Goal: Task Accomplishment & Management: Complete application form

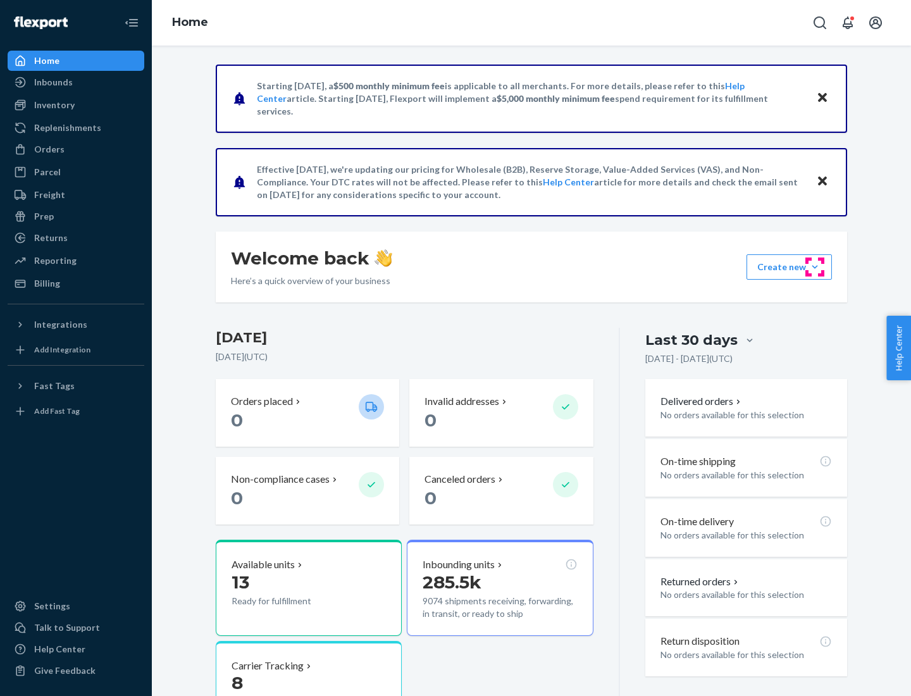
click at [815, 267] on button "Create new Create new inbound Create new order Create new product" at bounding box center [789, 266] width 85 height 25
click at [76, 82] on div "Inbounds" at bounding box center [76, 82] width 134 height 18
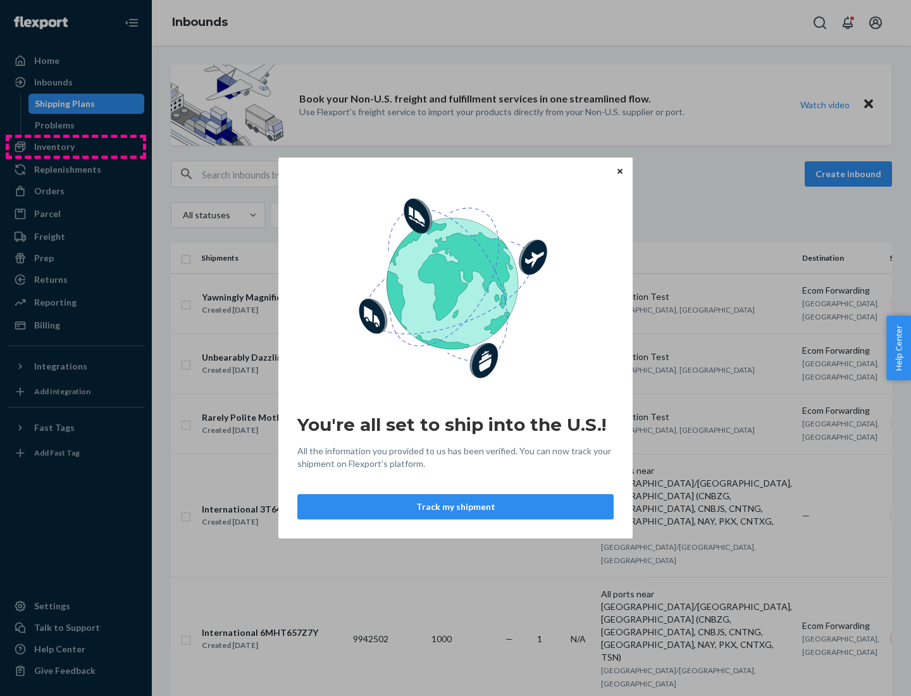
click at [76, 147] on div "You're all set to ship into the U.S.! All the information you provided to us ha…" at bounding box center [455, 348] width 911 height 696
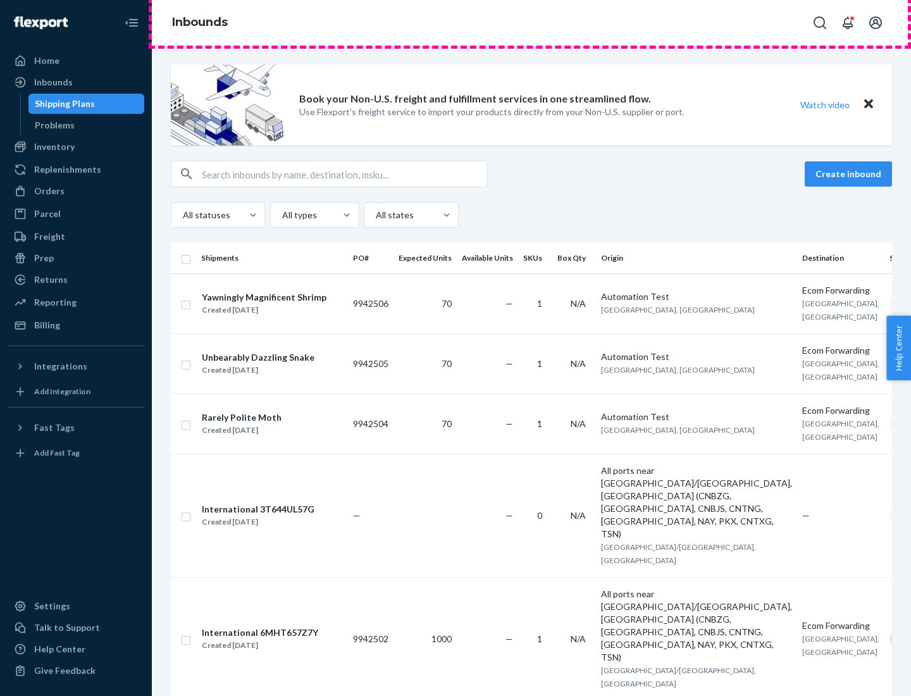
click at [532, 23] on div "Inbounds" at bounding box center [532, 23] width 760 height 46
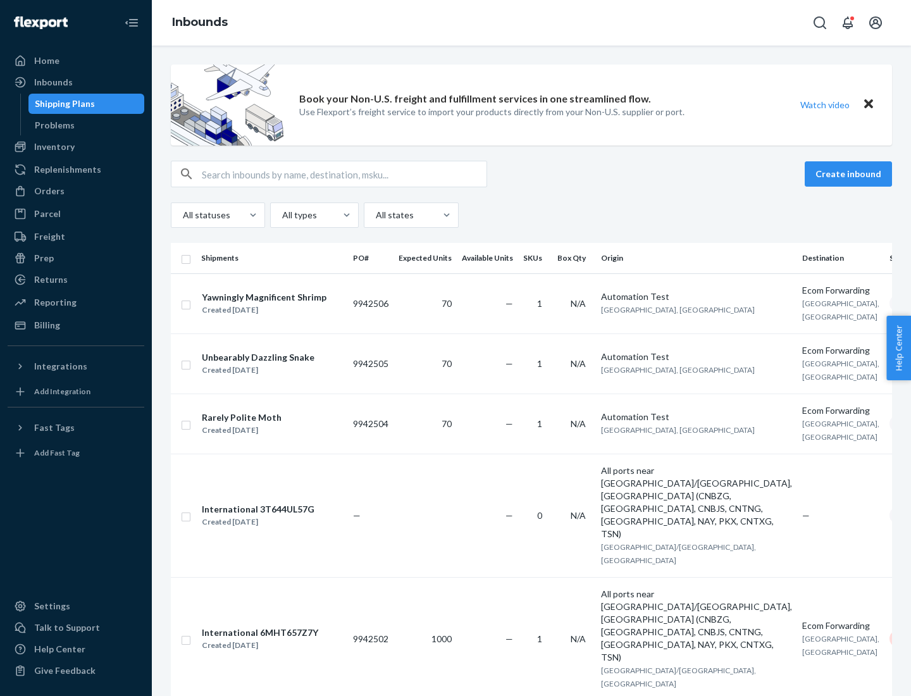
click at [532, 23] on div "Inbounds" at bounding box center [532, 23] width 760 height 46
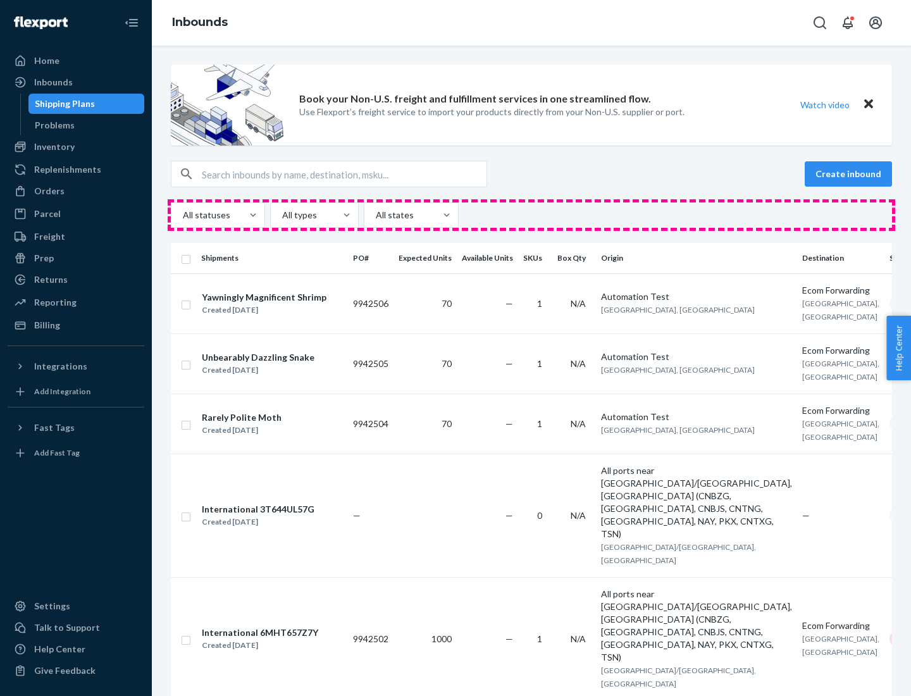
click at [532, 215] on div "All statuses All types All states" at bounding box center [532, 215] width 722 height 25
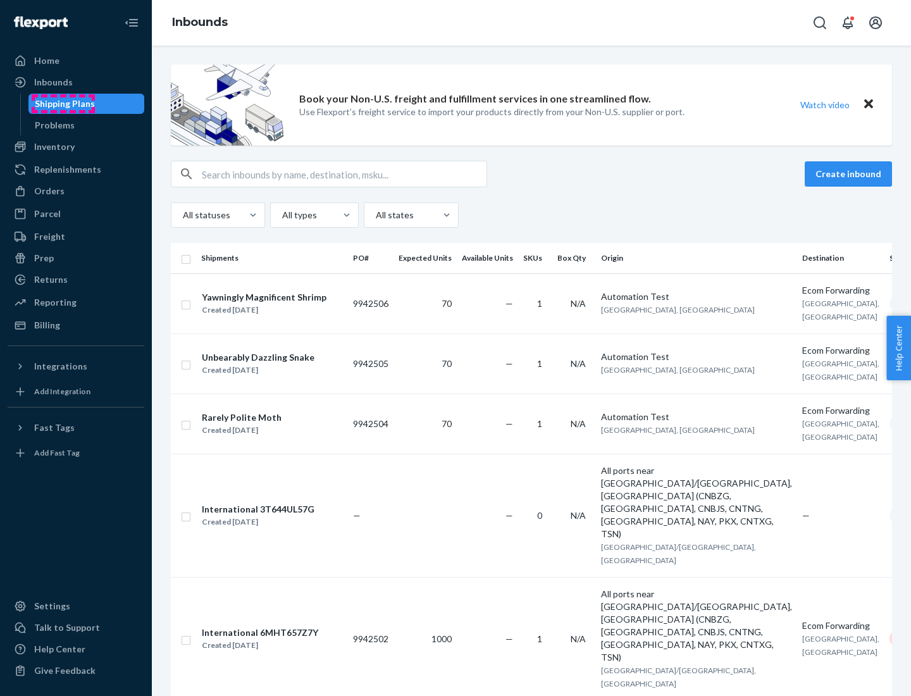
click at [63, 104] on div "Shipping Plans" at bounding box center [65, 103] width 60 height 13
click at [851, 174] on button "Create inbound" at bounding box center [848, 173] width 87 height 25
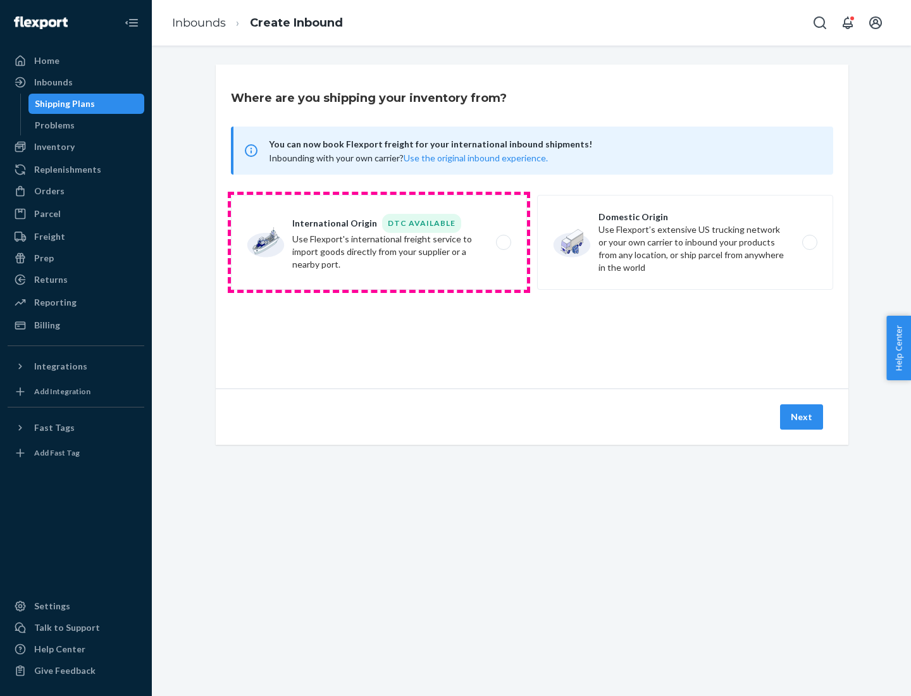
click at [379, 242] on label "International Origin DTC Available Use Flexport's international freight service…" at bounding box center [379, 242] width 296 height 95
click at [503, 242] on input "International Origin DTC Available Use Flexport's international freight service…" at bounding box center [507, 243] width 8 height 8
radio input "true"
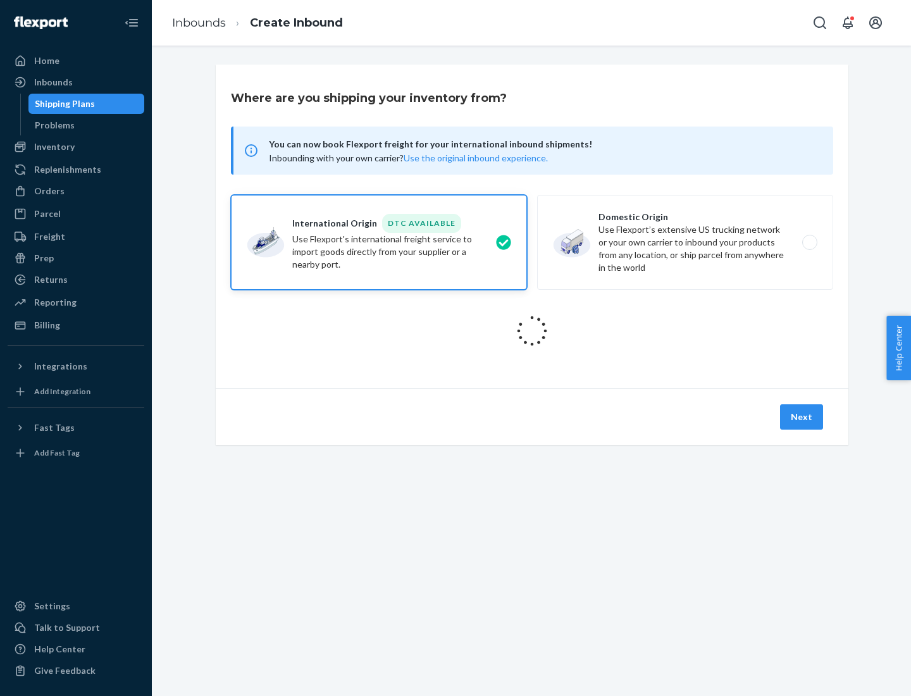
click at [532, 331] on icon at bounding box center [532, 331] width 45 height 45
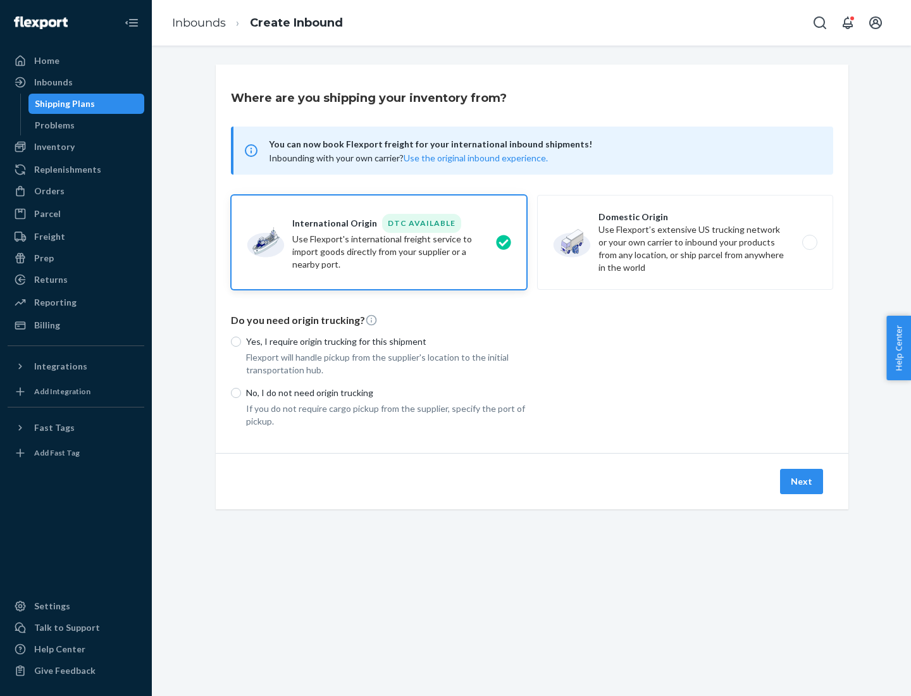
click at [387, 341] on p "Yes, I require origin trucking for this shipment" at bounding box center [386, 341] width 281 height 13
click at [241, 341] on input "Yes, I require origin trucking for this shipment" at bounding box center [236, 342] width 10 height 10
radio input "true"
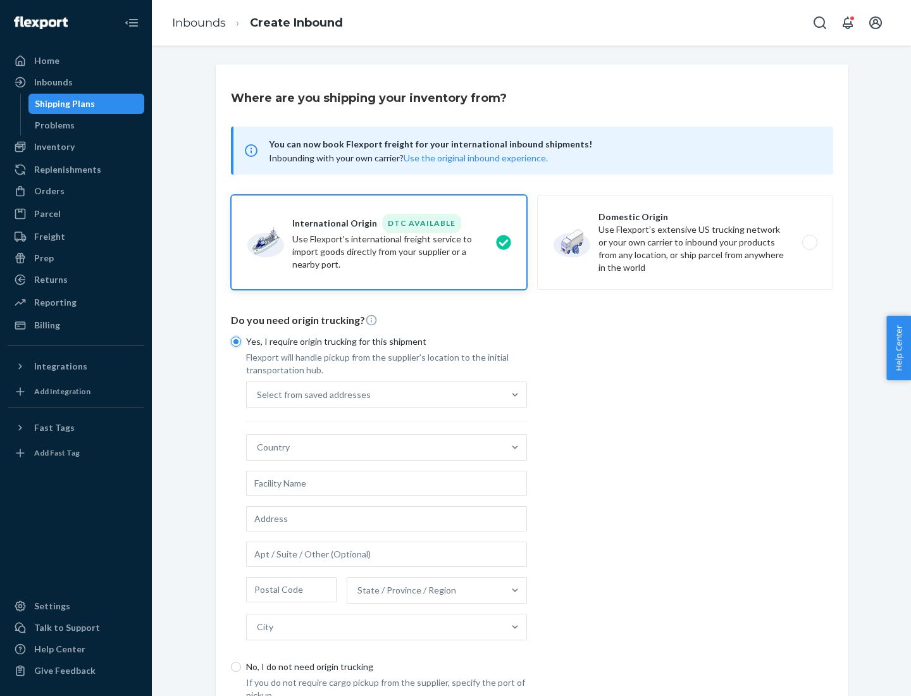
scroll to position [24, 0]
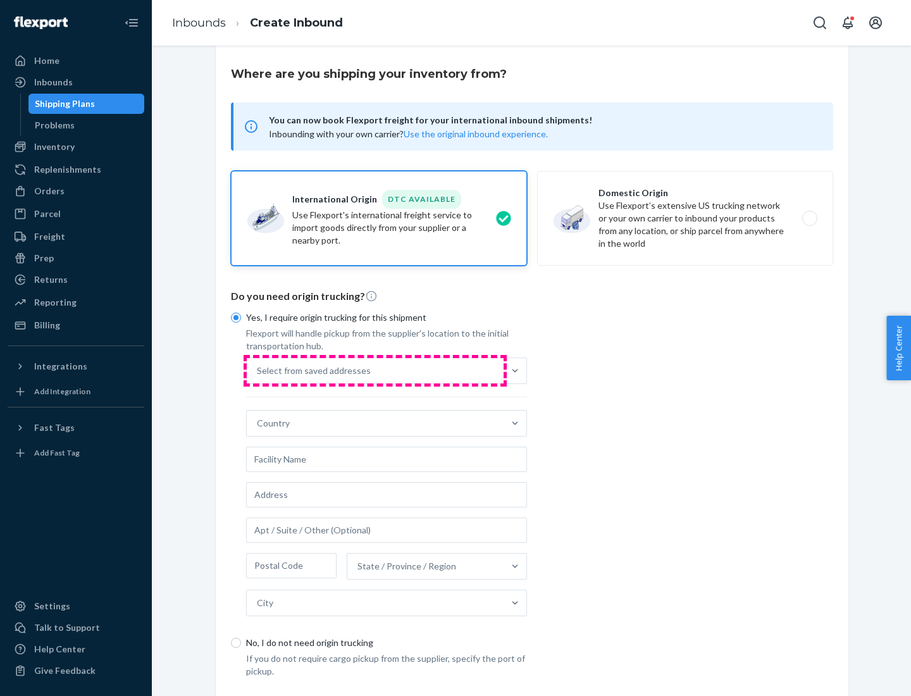
click at [375, 370] on div "Select from saved addresses" at bounding box center [375, 370] width 257 height 25
click at [258, 370] on input "Select from saved addresses" at bounding box center [257, 371] width 1 height 13
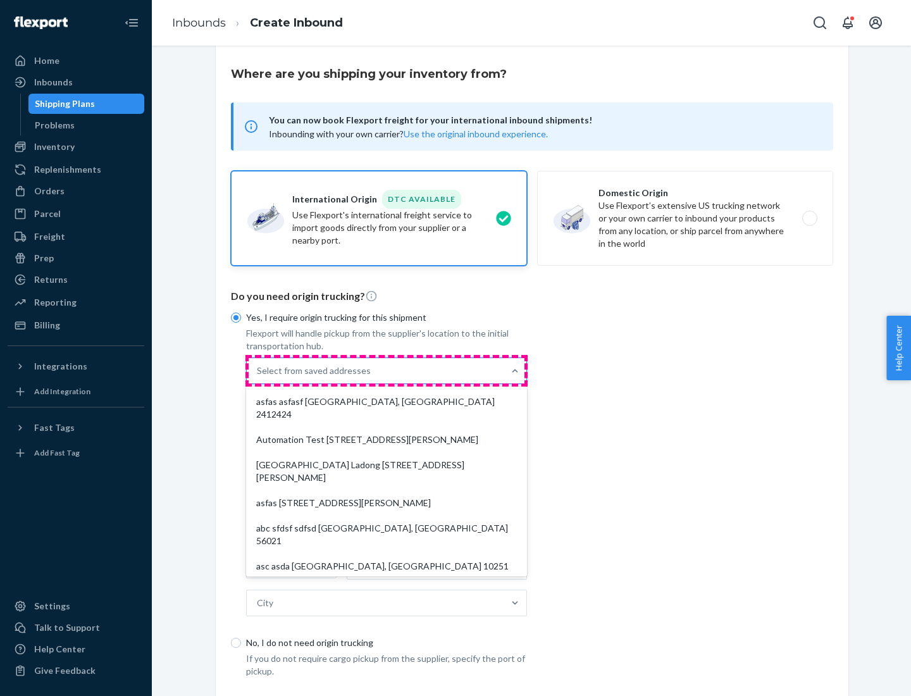
scroll to position [55, 0]
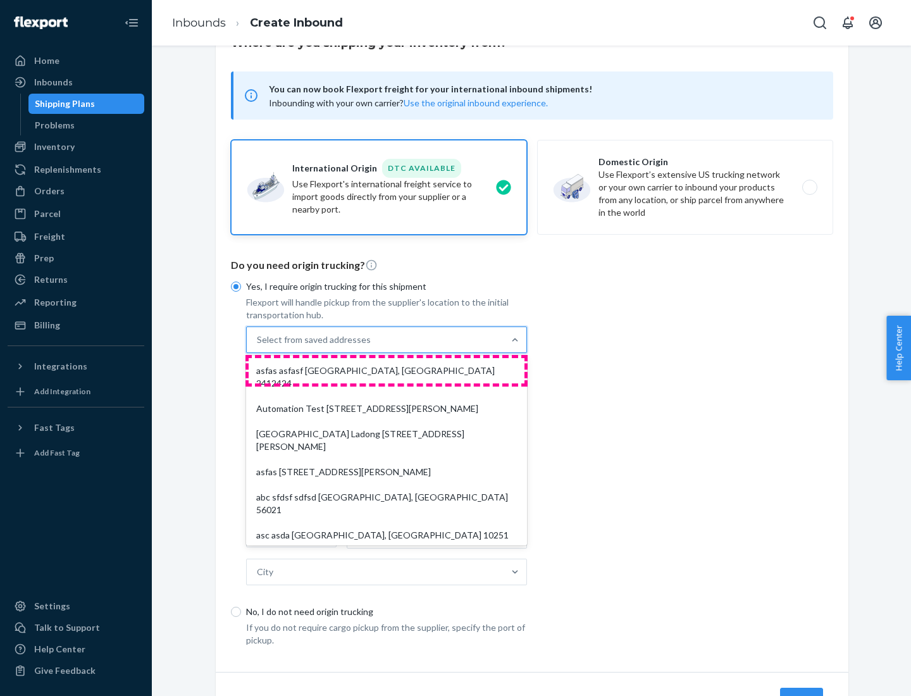
click at [387, 370] on div "asfas asfasf [GEOGRAPHIC_DATA], [GEOGRAPHIC_DATA] 2412424" at bounding box center [387, 377] width 276 height 38
click at [258, 346] on input "option asfas asfasf [GEOGRAPHIC_DATA], [GEOGRAPHIC_DATA] 2412424 focused, 1 of …" at bounding box center [257, 340] width 1 height 13
type input "asfas"
type input "asfasf"
type input "2412424"
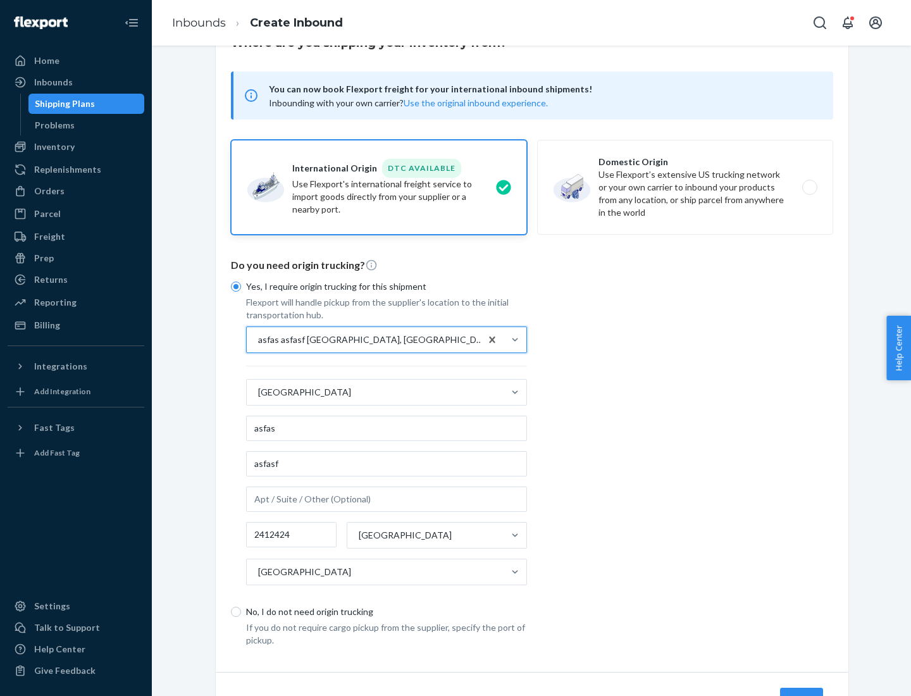
scroll to position [118, 0]
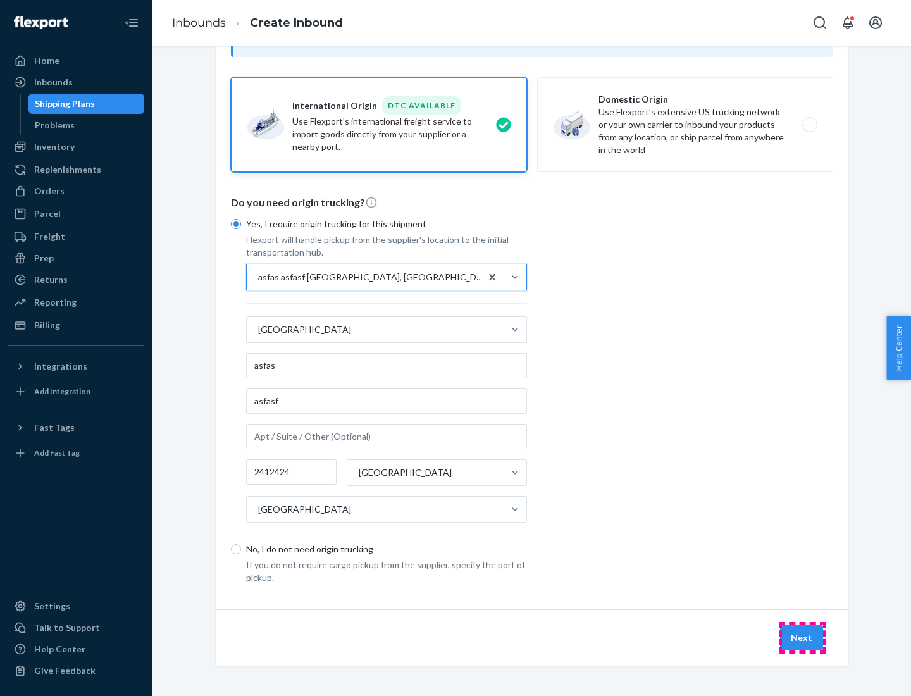
click at [803, 637] on button "Next" at bounding box center [801, 637] width 43 height 25
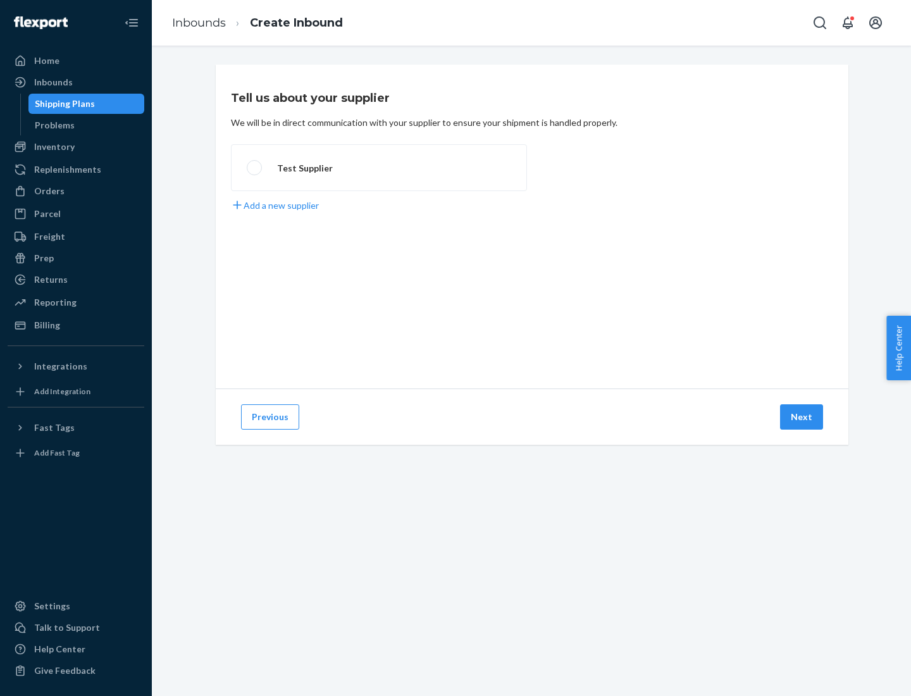
click at [379, 168] on label "Test Supplier" at bounding box center [379, 167] width 296 height 47
click at [255, 168] on input "Test Supplier" at bounding box center [251, 168] width 8 height 8
radio input "true"
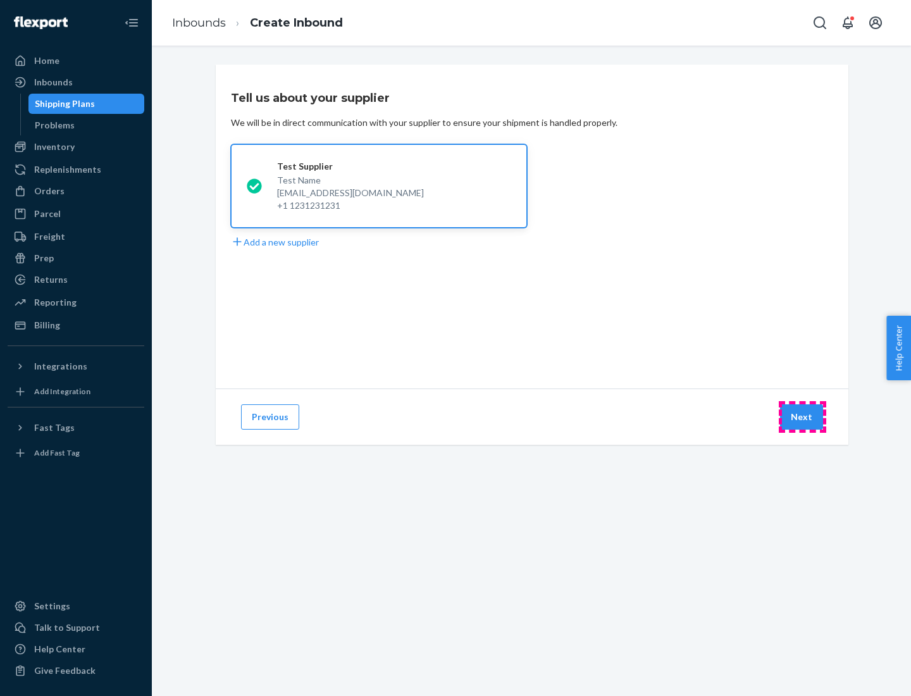
click at [803, 417] on button "Next" at bounding box center [801, 416] width 43 height 25
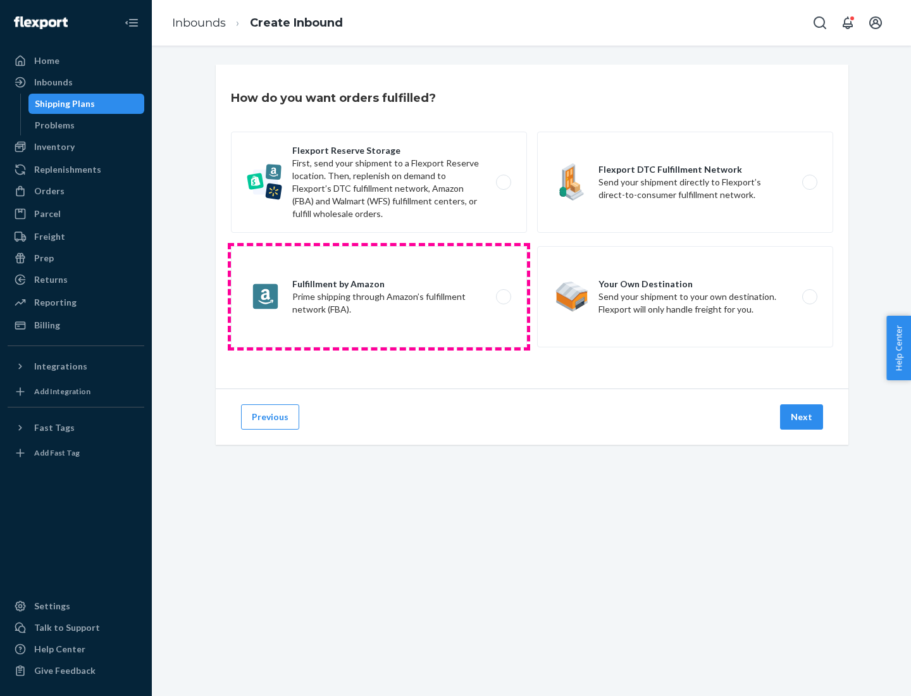
click at [379, 297] on label "Fulfillment by Amazon Prime shipping through Amazon’s fulfillment network (FBA)." at bounding box center [379, 296] width 296 height 101
click at [503, 297] on input "Fulfillment by Amazon Prime shipping through Amazon’s fulfillment network (FBA)." at bounding box center [507, 297] width 8 height 8
radio input "true"
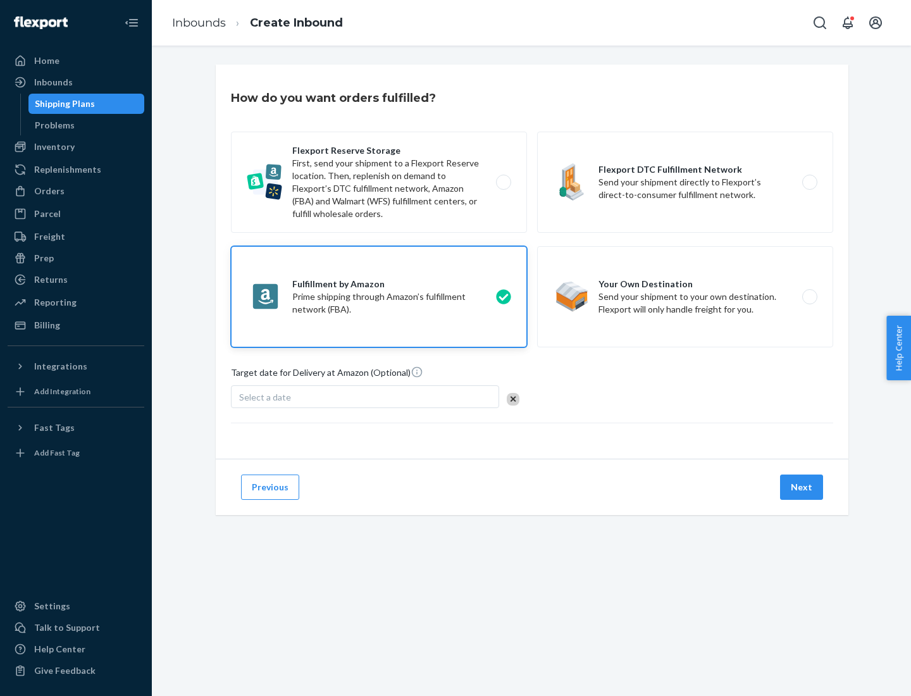
click at [803, 487] on button "Next" at bounding box center [801, 487] width 43 height 25
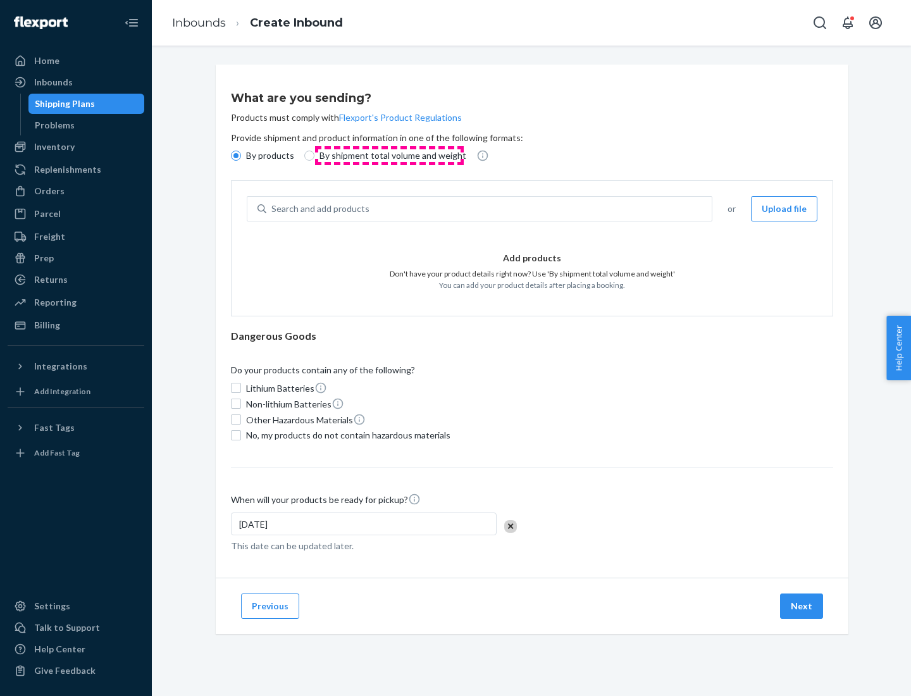
click at [389, 156] on p "By shipment total volume and weight" at bounding box center [393, 155] width 147 height 13
click at [315, 156] on input "By shipment total volume and weight" at bounding box center [309, 156] width 10 height 10
radio input "true"
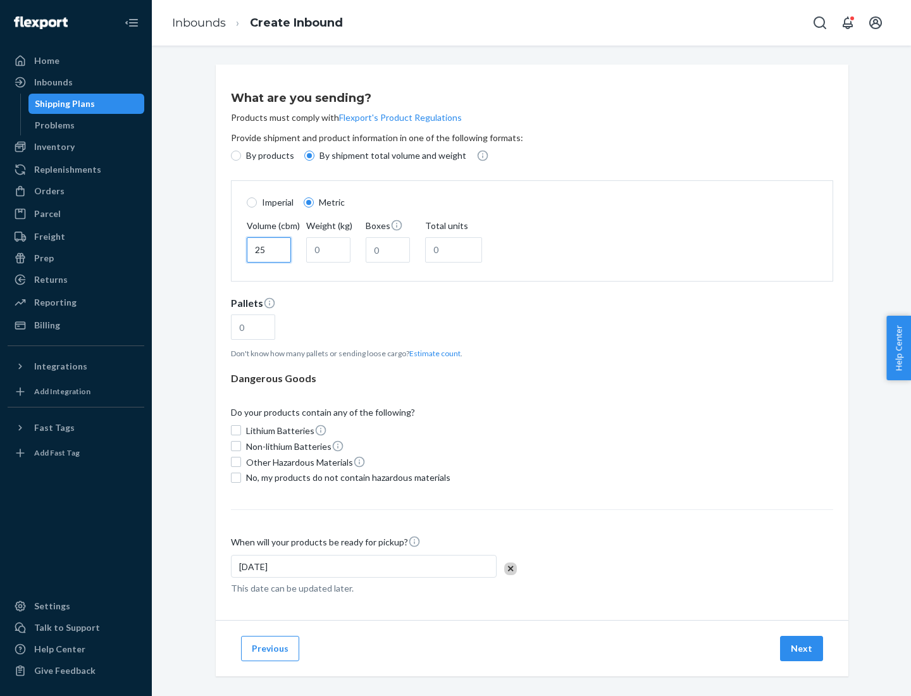
type input "25"
type input "100"
type input "50"
type input "500"
click at [432, 353] on button "Estimate count" at bounding box center [435, 353] width 51 height 11
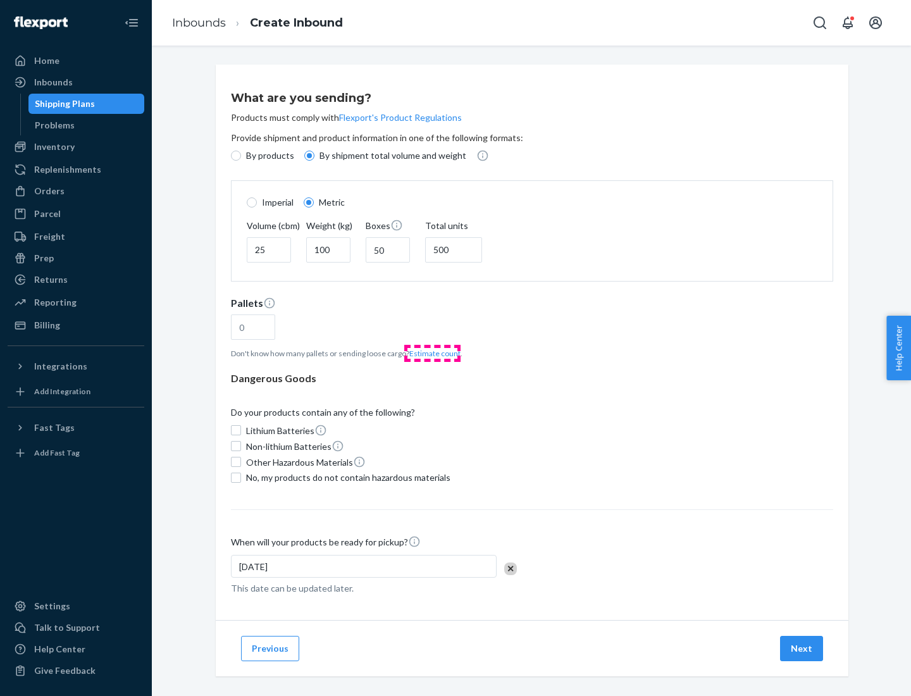
type input "16"
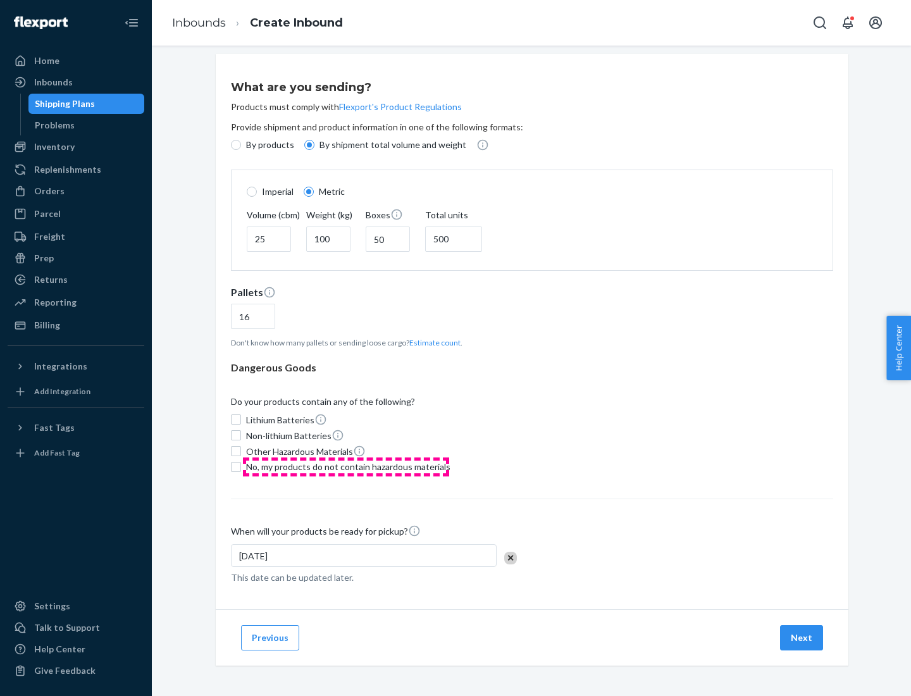
click at [346, 467] on span "No, my products do not contain hazardous materials" at bounding box center [348, 467] width 204 height 13
click at [241, 467] on input "No, my products do not contain hazardous materials" at bounding box center [236, 467] width 10 height 10
checkbox input "true"
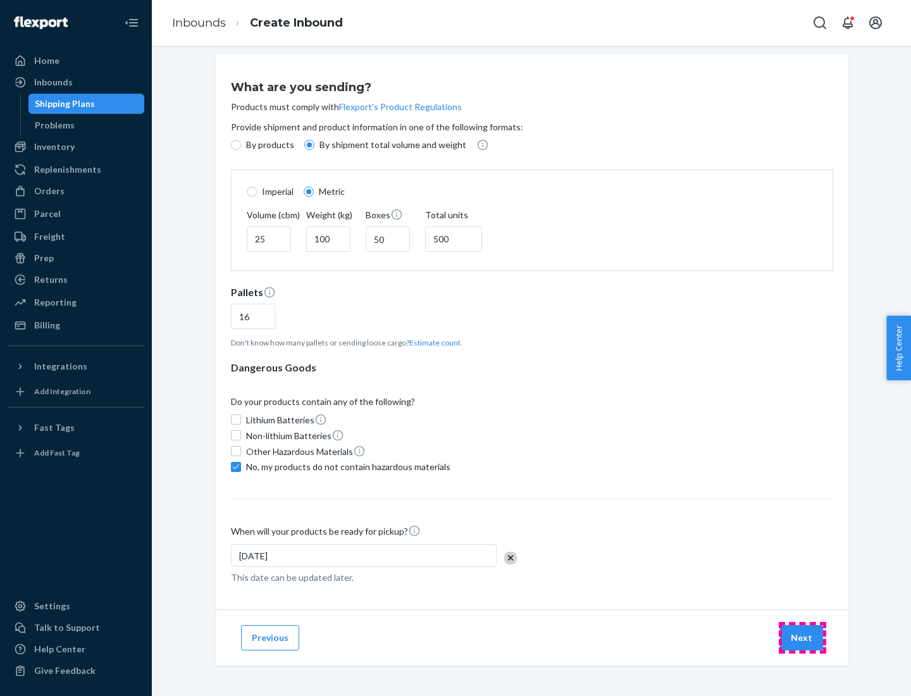
click at [803, 637] on button "Next" at bounding box center [801, 637] width 43 height 25
